Goal: Task Accomplishment & Management: Use online tool/utility

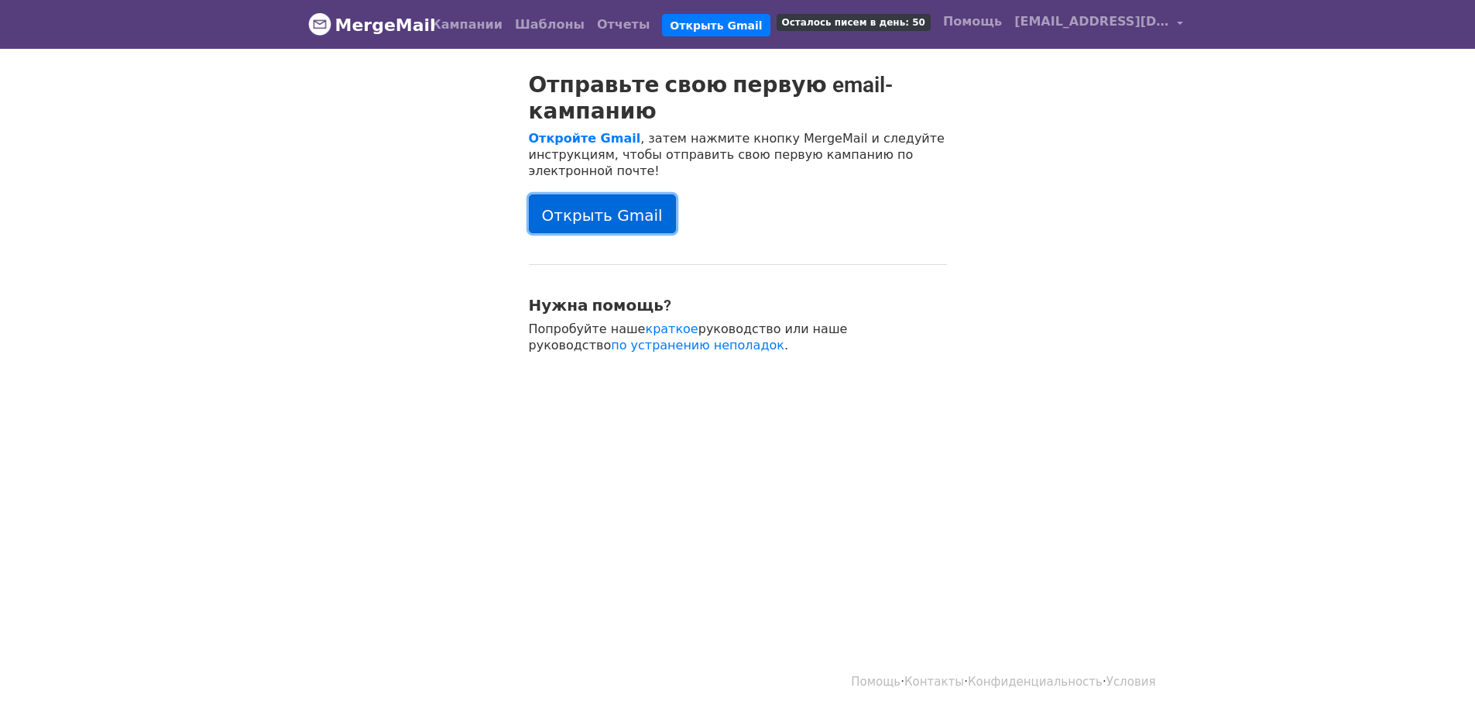
click at [633, 208] on font "Открыть Gmail" at bounding box center [602, 214] width 121 height 19
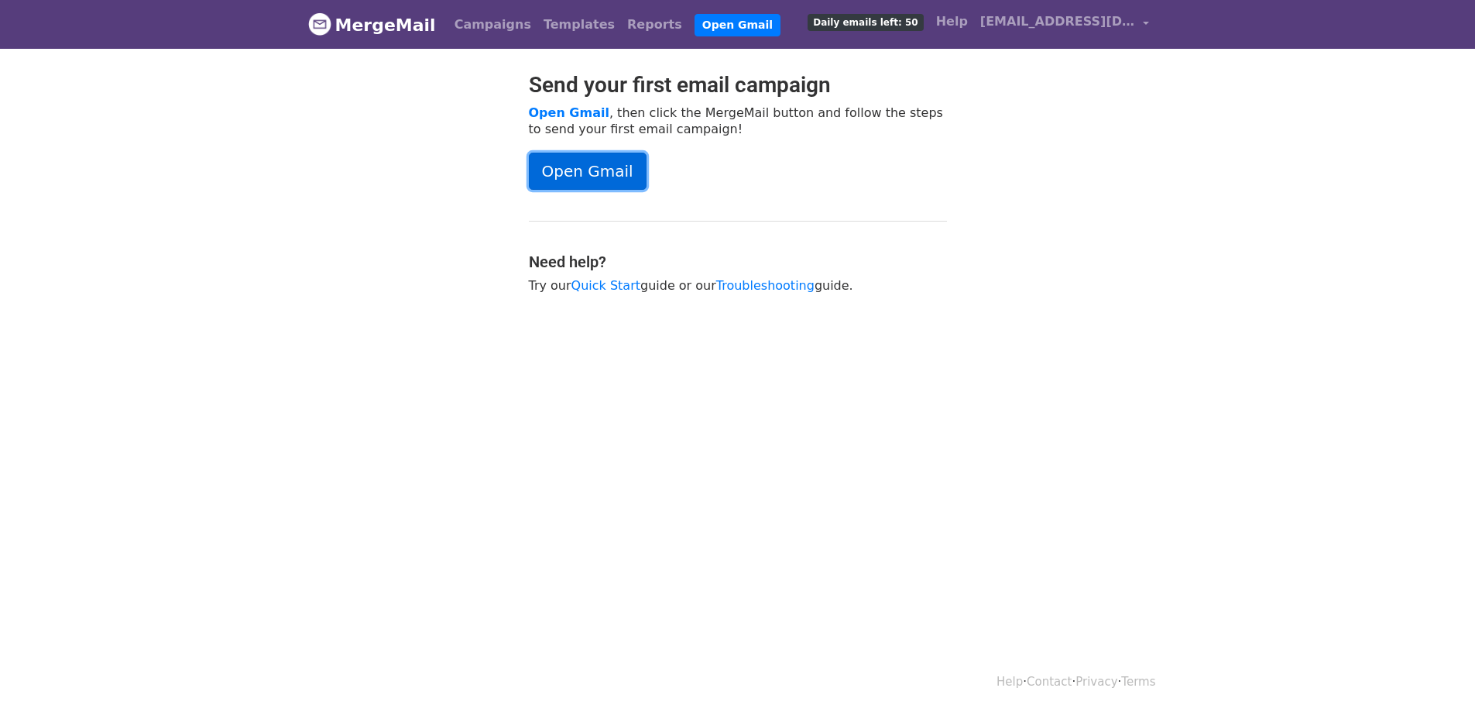
click at [609, 165] on link "Open Gmail" at bounding box center [588, 171] width 118 height 37
click at [600, 161] on link "Open Gmail" at bounding box center [588, 171] width 118 height 37
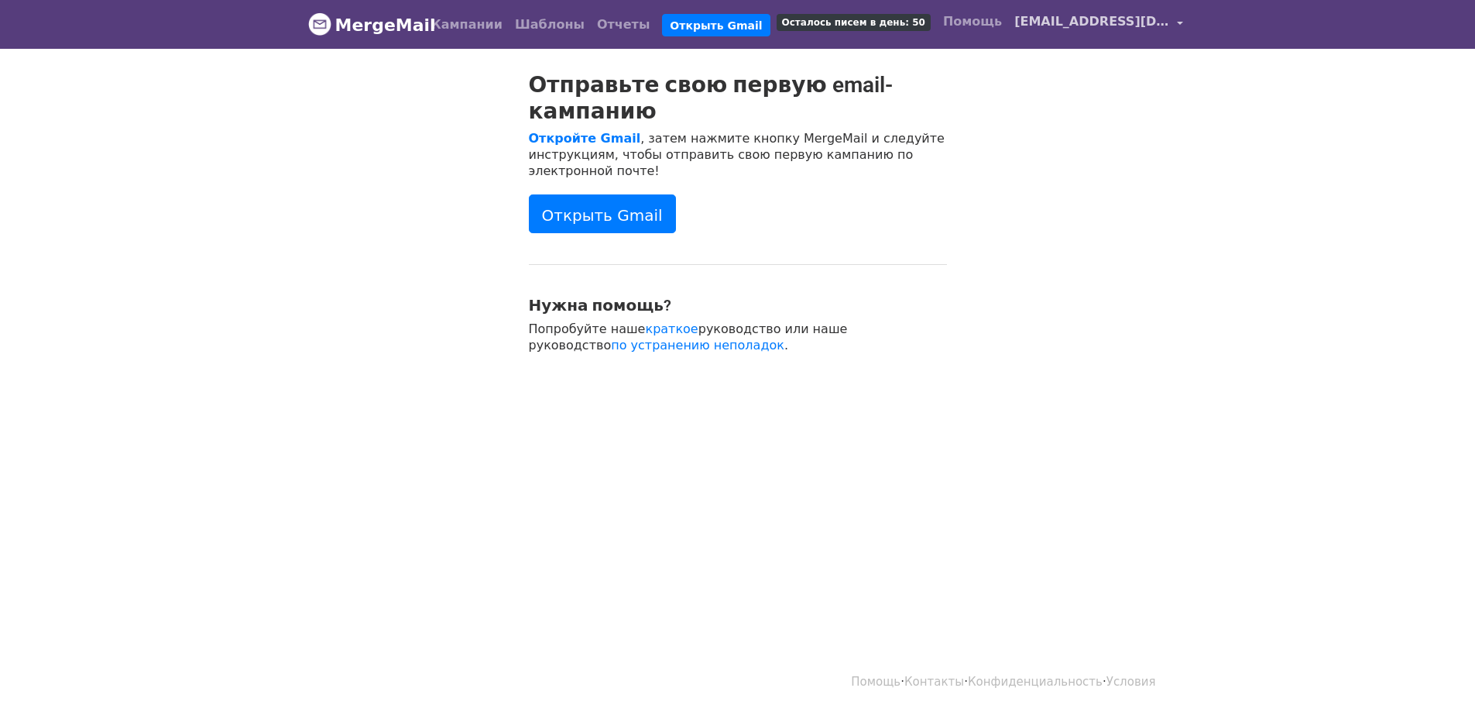
click at [1143, 22] on link "[EMAIL_ADDRESS][DOMAIN_NAME]" at bounding box center [1098, 24] width 181 height 36
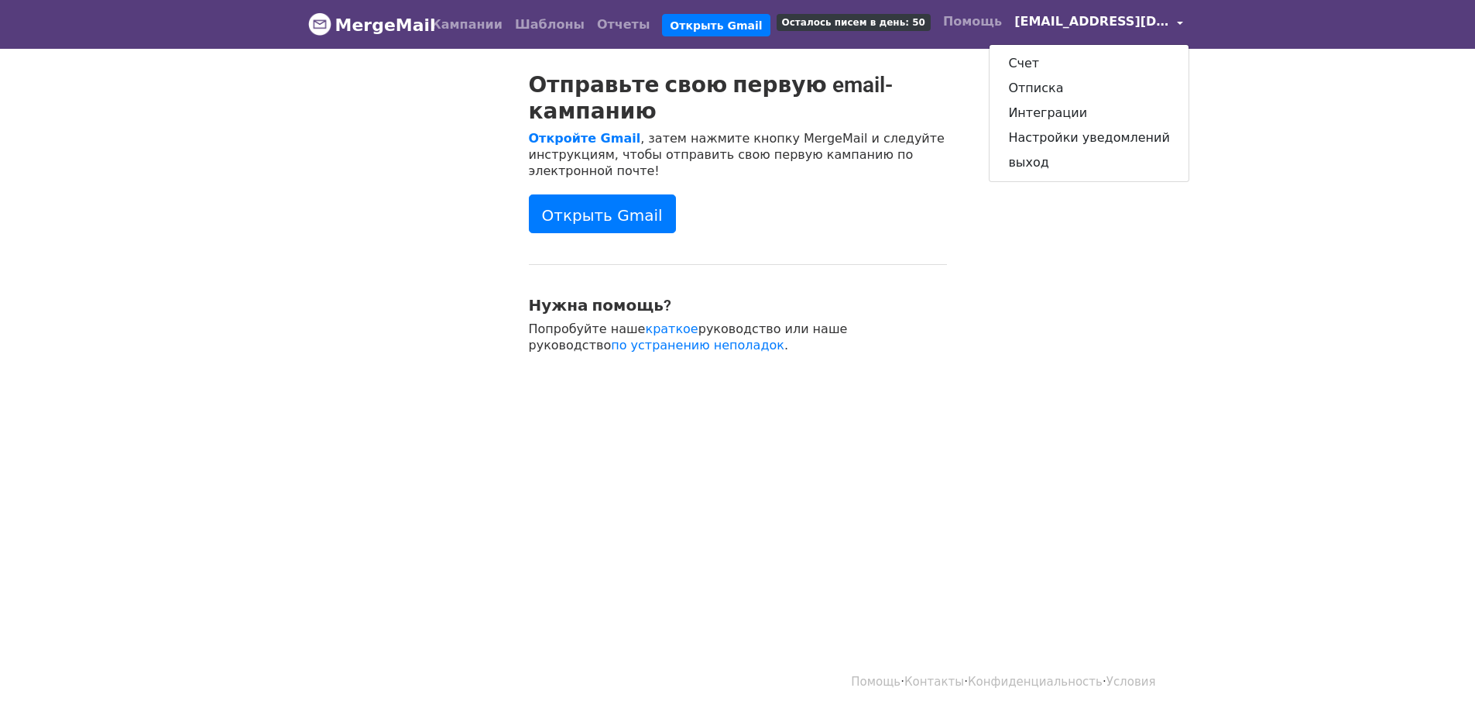
click at [1069, 267] on div "Отправьте свою первую email-кампанию Откройте Gmail , затем нажмите кнопку Merg…" at bounding box center [738, 220] width 883 height 297
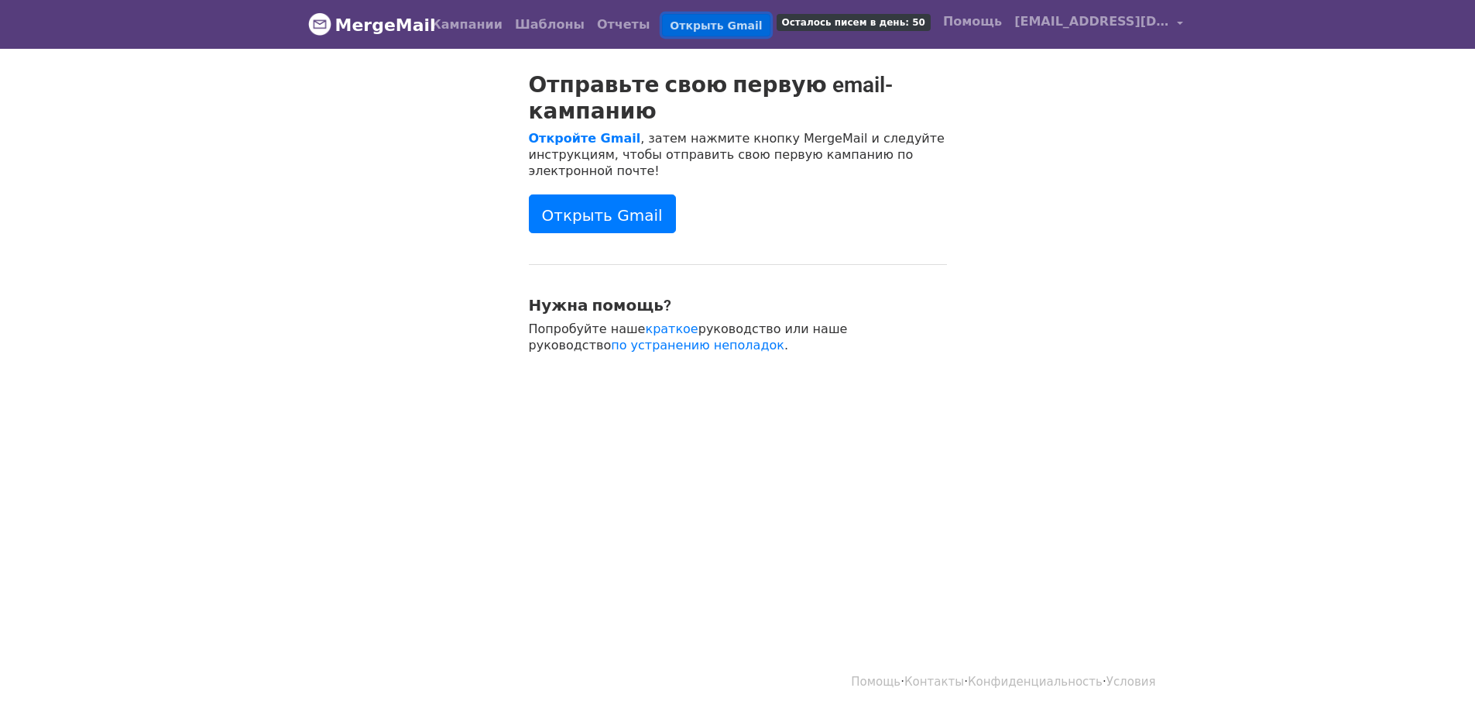
click at [711, 20] on font "Открыть Gmail" at bounding box center [716, 25] width 92 height 12
